Goal: Unclear

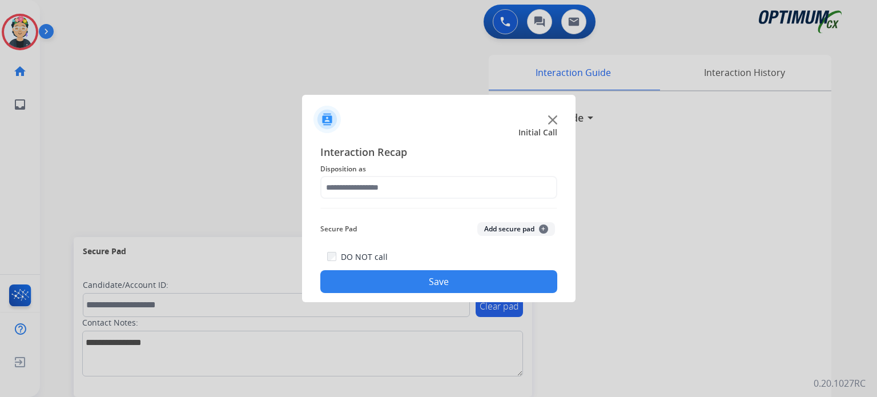
click at [555, 122] on img at bounding box center [552, 119] width 9 height 9
click at [553, 121] on img at bounding box center [552, 119] width 9 height 9
click at [553, 121] on h3 "Interaction Guide" at bounding box center [541, 118] width 86 height 16
